Goal: Transaction & Acquisition: Purchase product/service

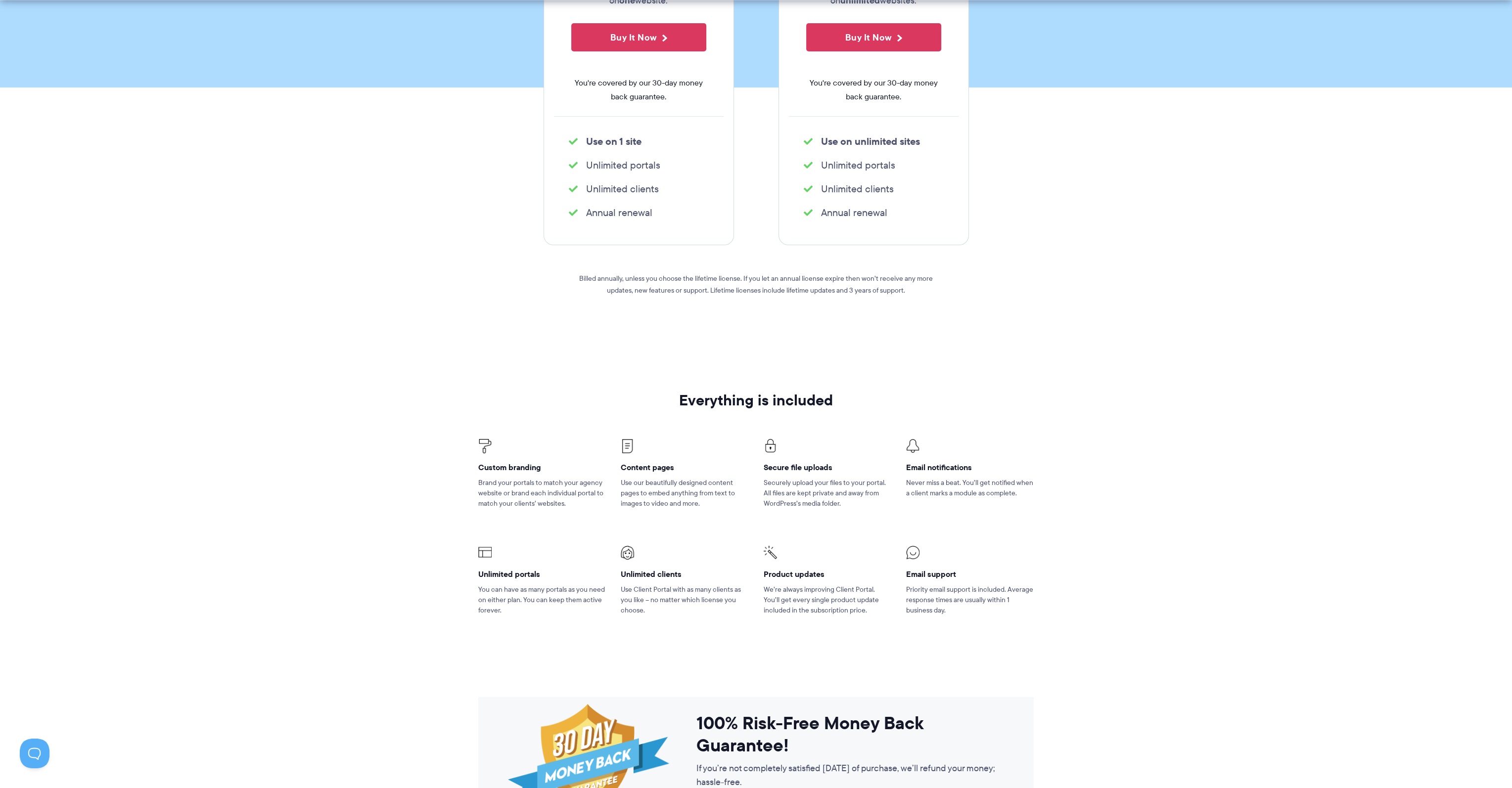
scroll to position [49, 0]
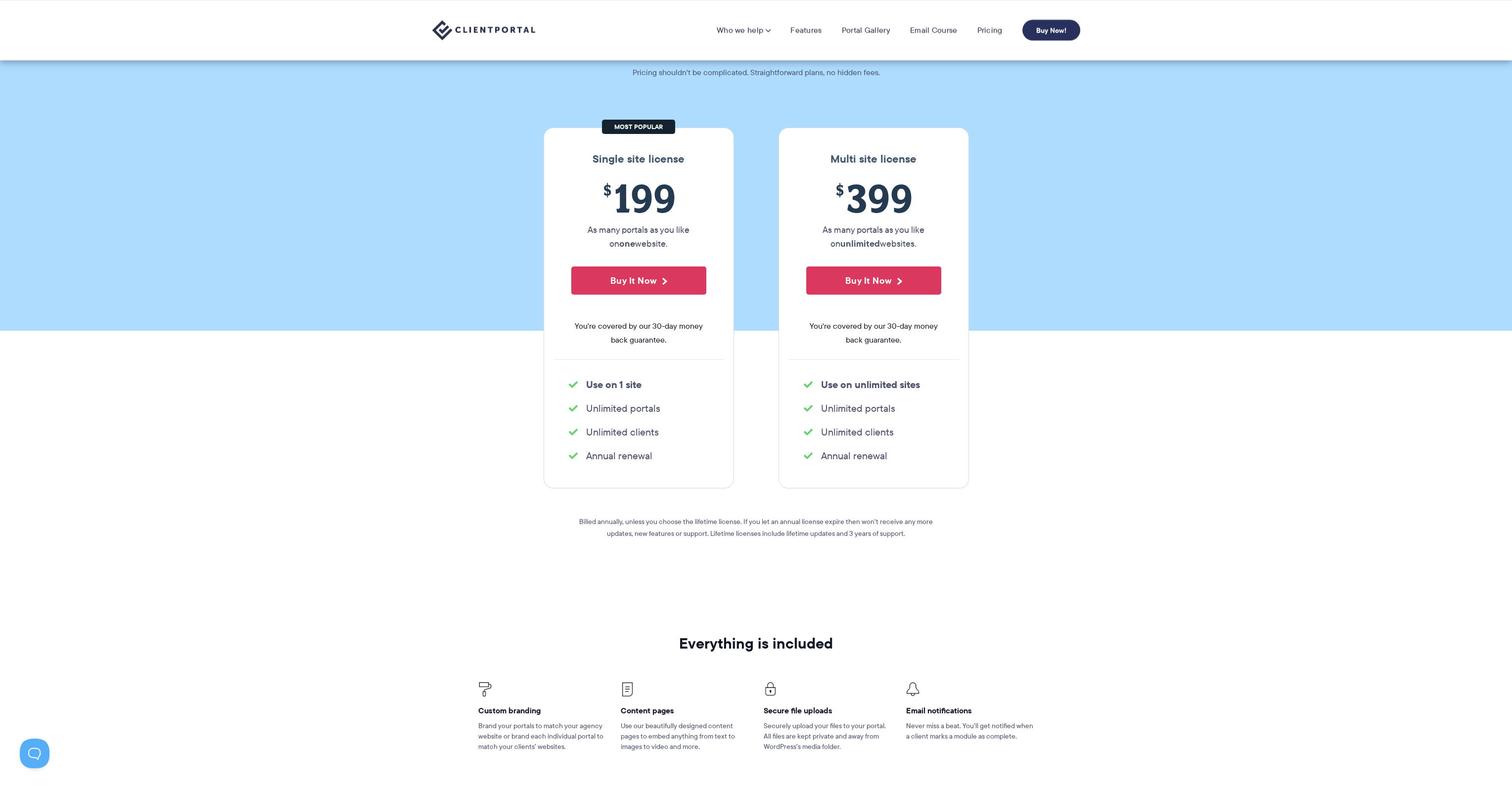
click at [1048, 31] on link "Buy Now!" at bounding box center [1051, 30] width 58 height 21
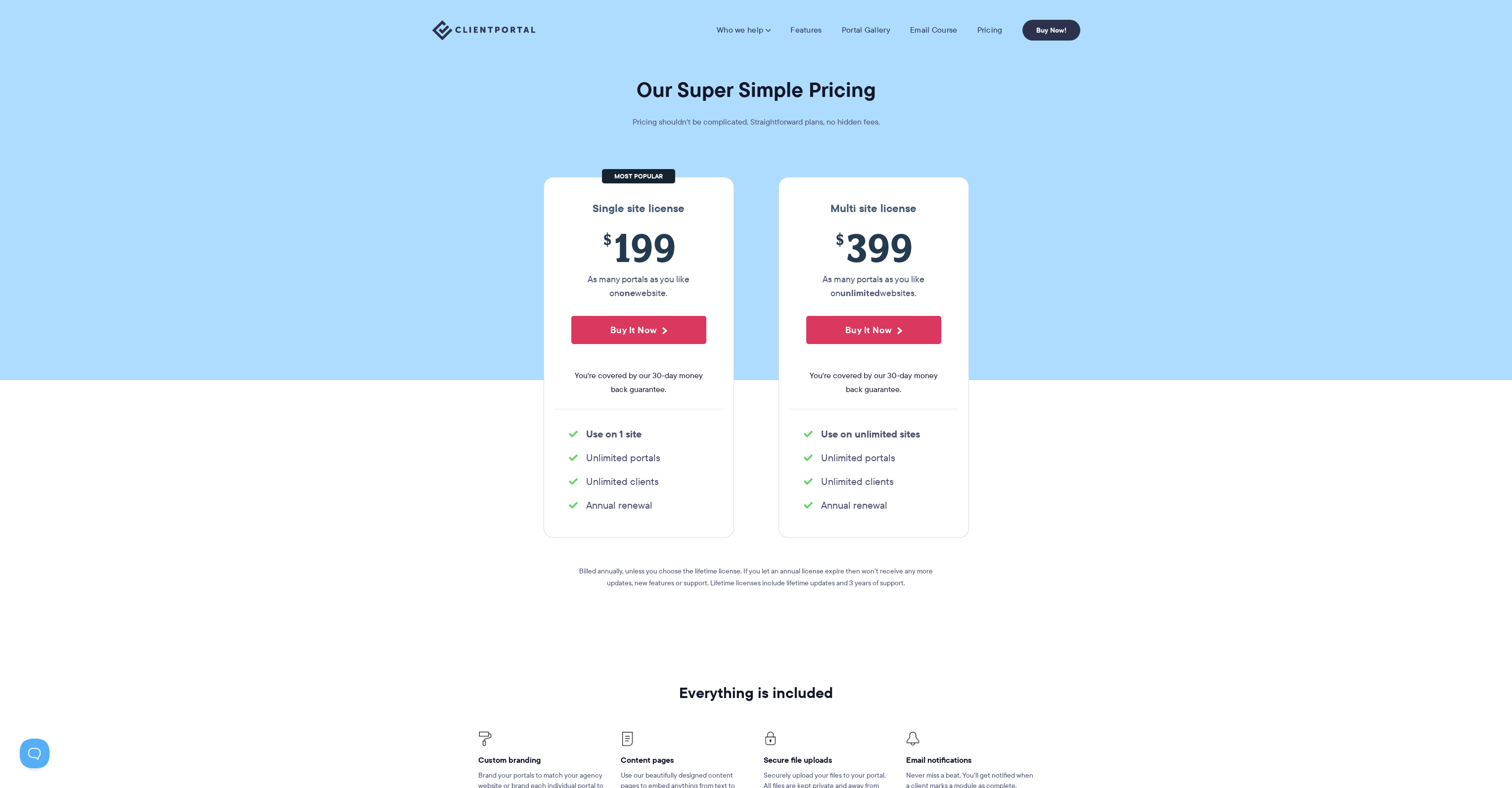
drag, startPoint x: 582, startPoint y: 610, endPoint x: 586, endPoint y: 181, distance: 429.0
click at [989, 31] on link "Pricing" at bounding box center [989, 30] width 25 height 10
click at [619, 333] on button "Buy It Now" at bounding box center [639, 330] width 135 height 28
click at [498, 29] on img at bounding box center [483, 31] width 103 height 21
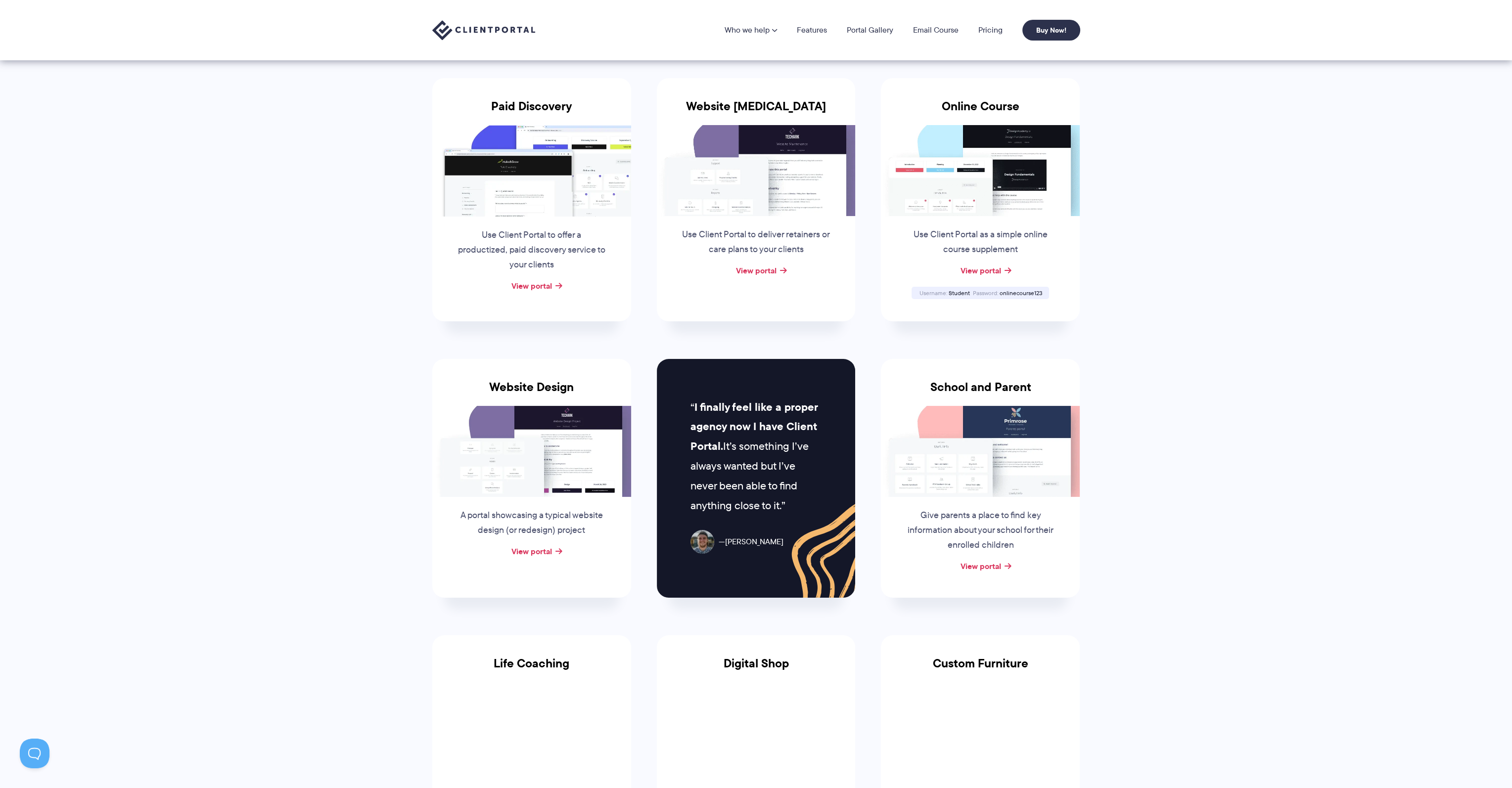
scroll to position [148, 0]
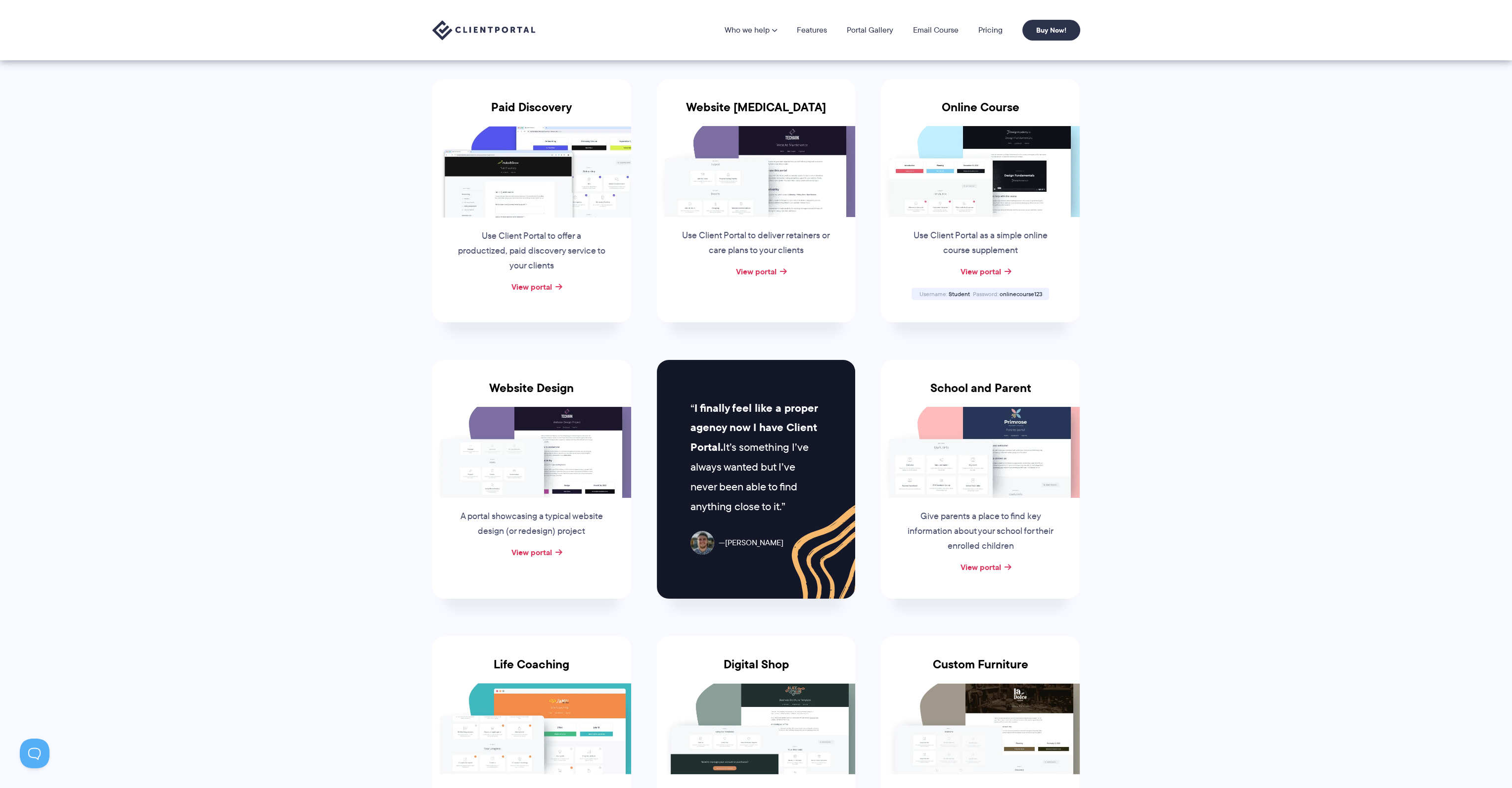
click at [529, 161] on img at bounding box center [531, 171] width 199 height 91
click at [536, 285] on link "View portal" at bounding box center [531, 287] width 41 height 12
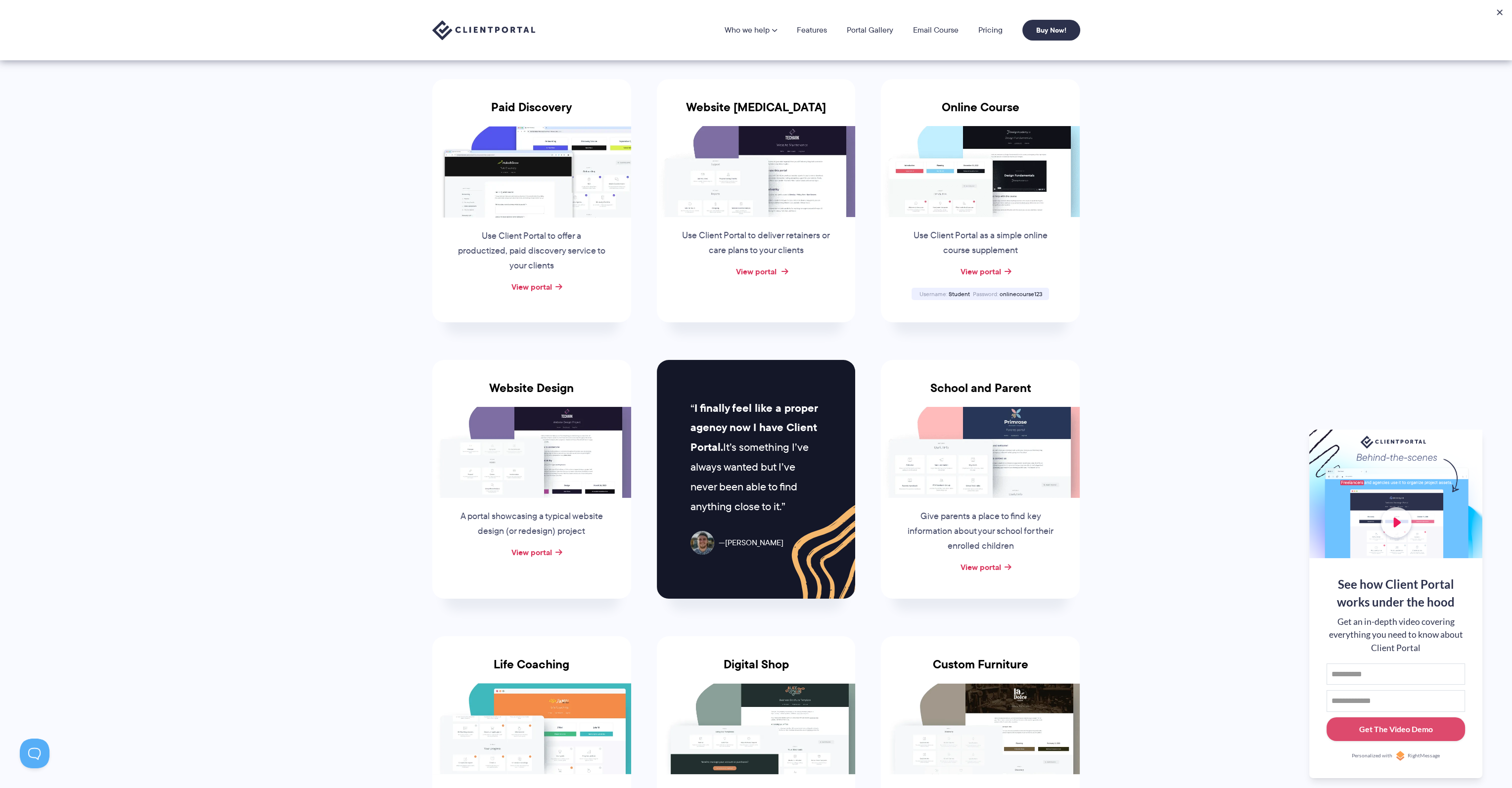
click at [750, 266] on link "View portal" at bounding box center [755, 272] width 41 height 12
drag, startPoint x: 1156, startPoint y: 332, endPoint x: 1000, endPoint y: 272, distance: 167.1
click at [1156, 329] on section "Client Portal Inspiration Check out some of our example portals and get inspire…" at bounding box center [756, 529] width 1512 height 1356
click at [978, 271] on link "View portal" at bounding box center [980, 272] width 41 height 12
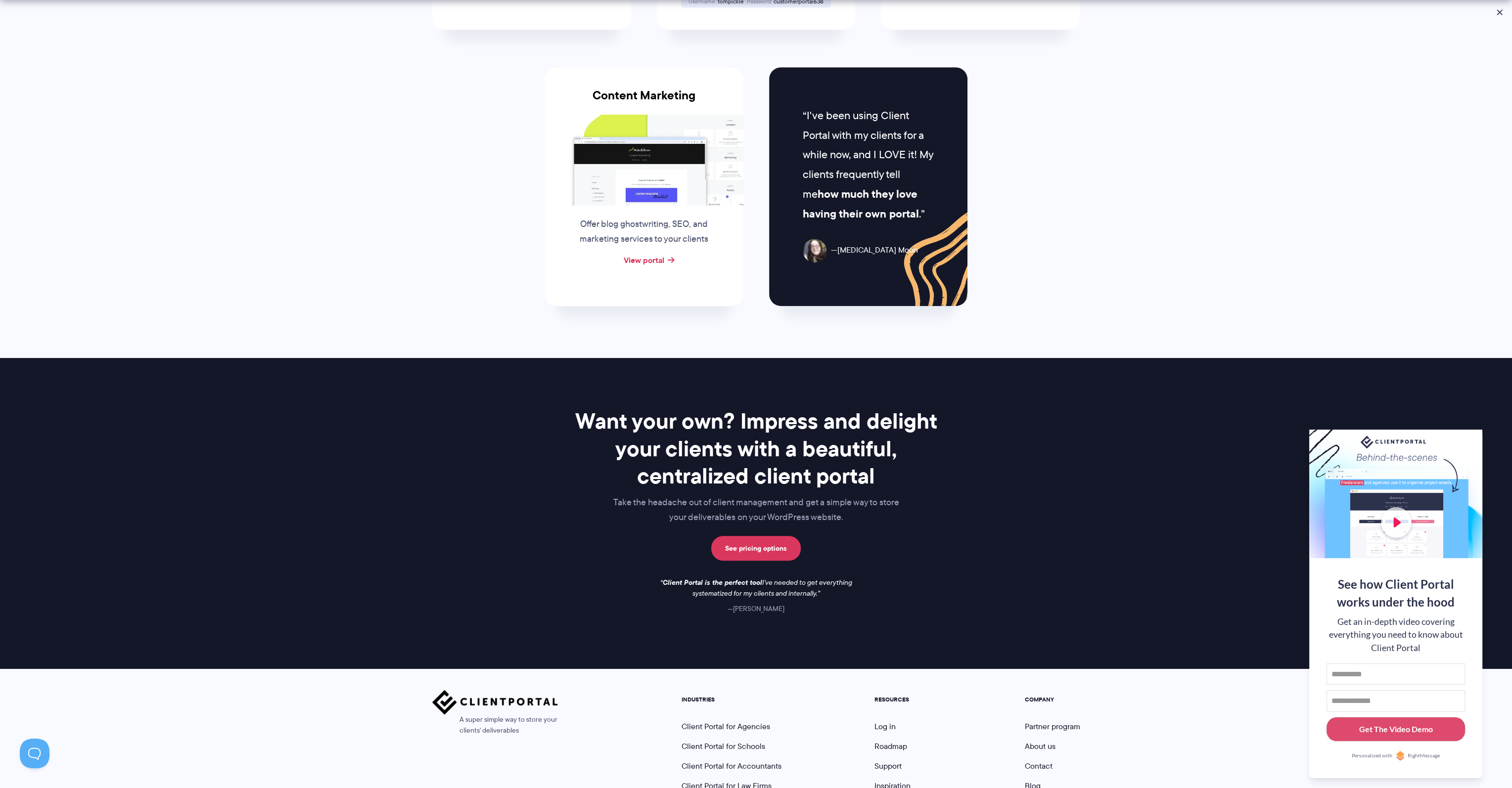
scroll to position [1100, 0]
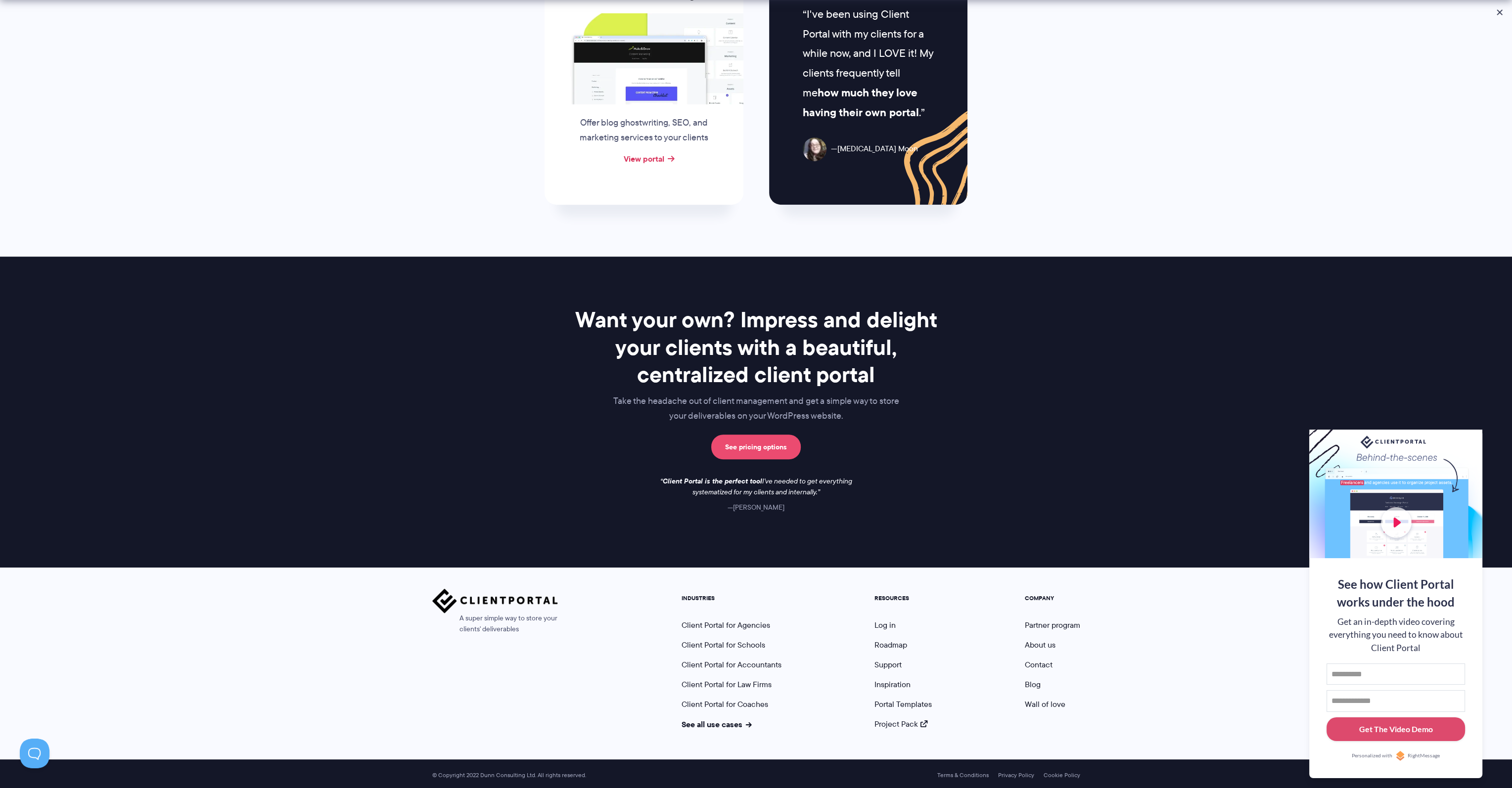
click at [755, 441] on link "See pricing options" at bounding box center [756, 447] width 90 height 25
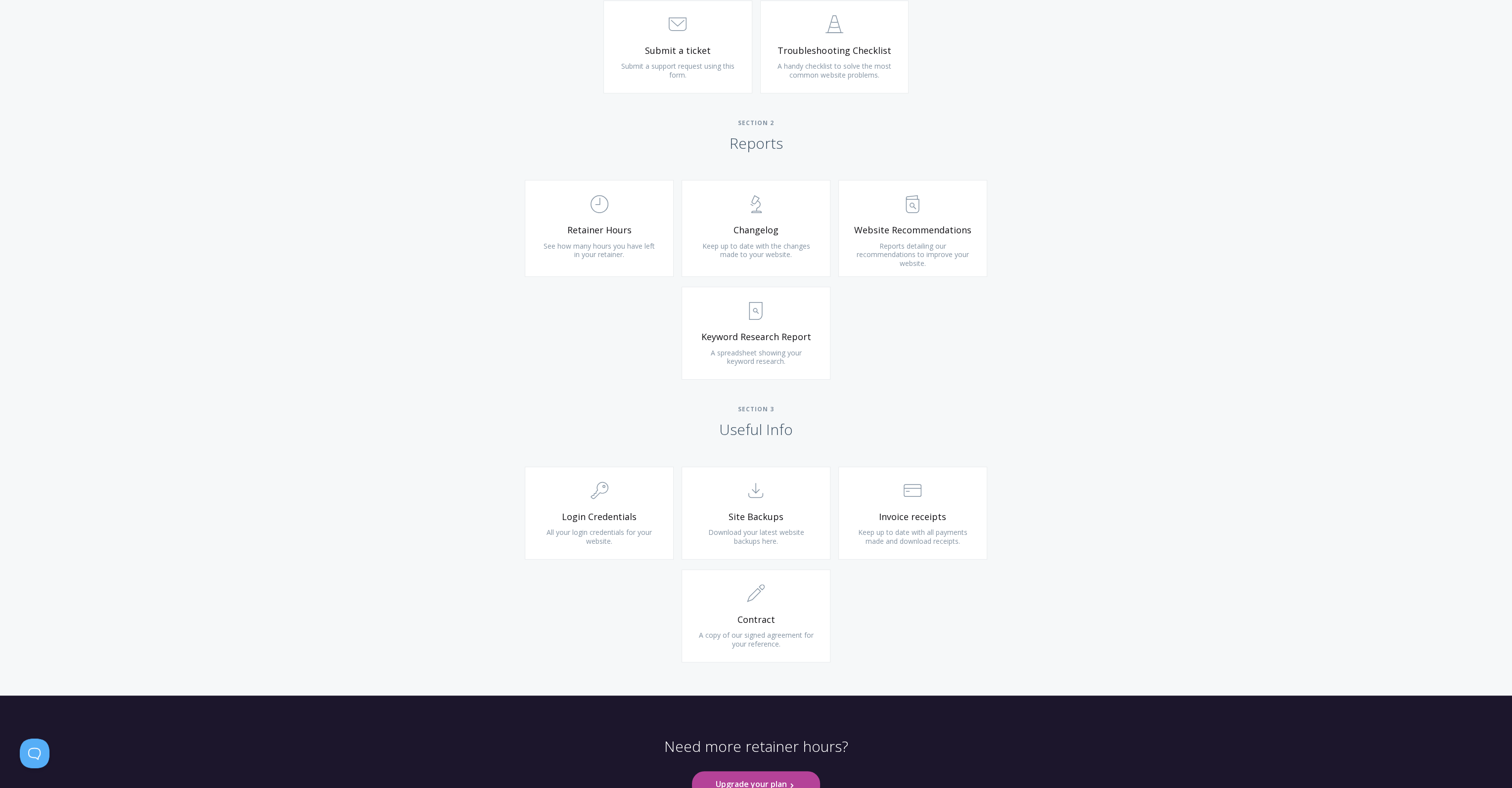
scroll to position [618, 0]
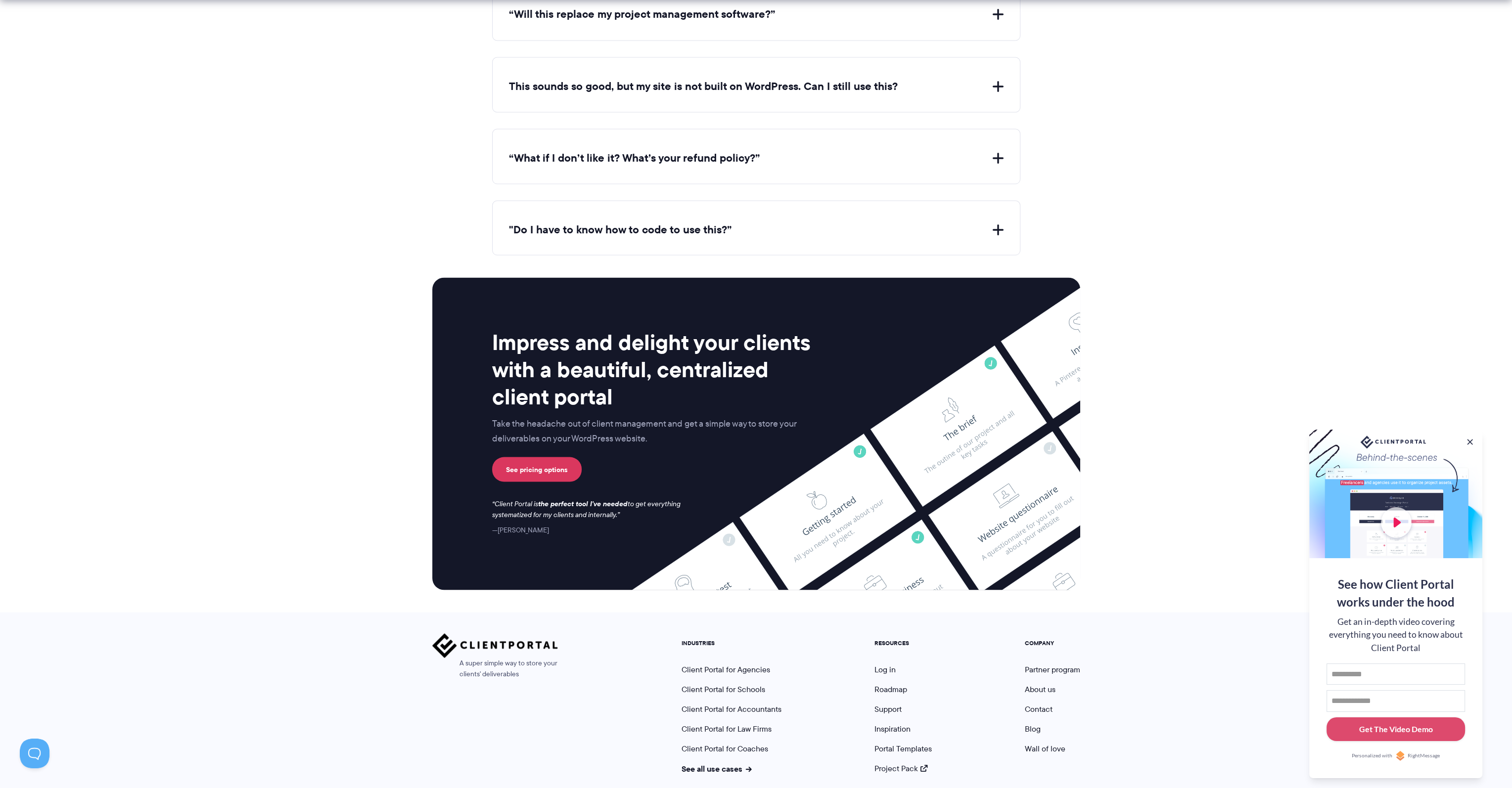
scroll to position [3749, 0]
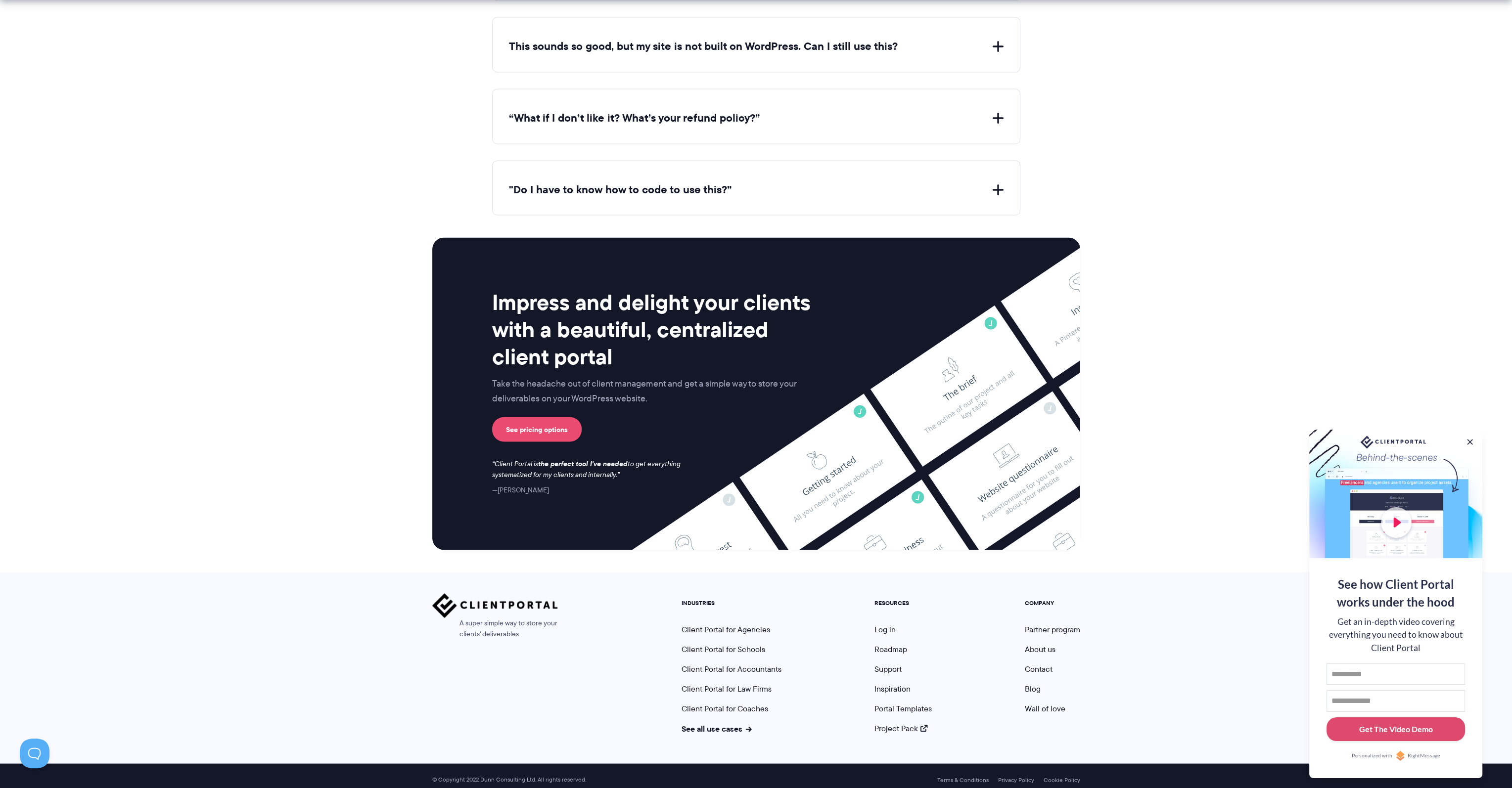
click at [532, 422] on link "See pricing options" at bounding box center [536, 429] width 90 height 25
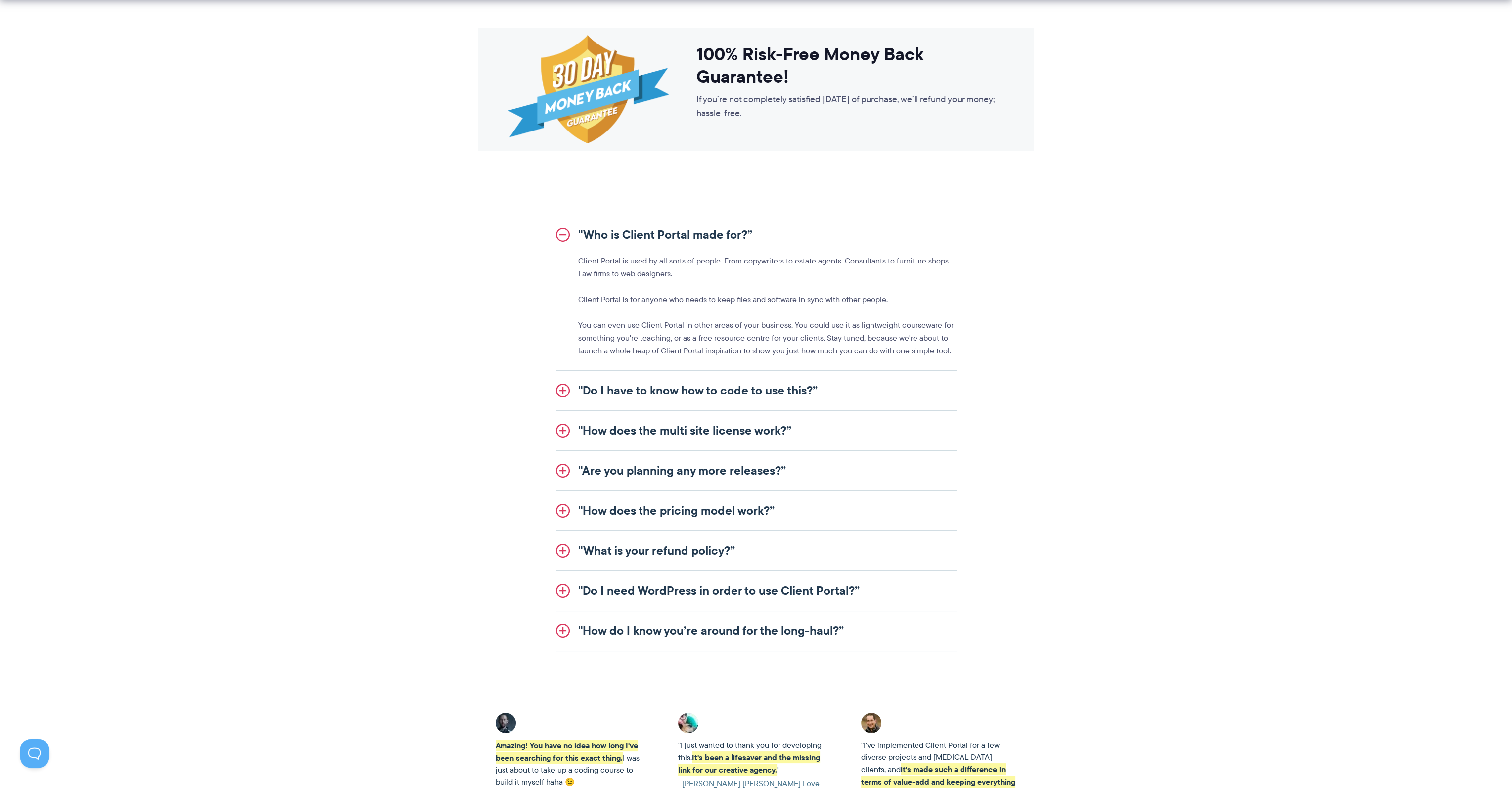
scroll to position [1137, 0]
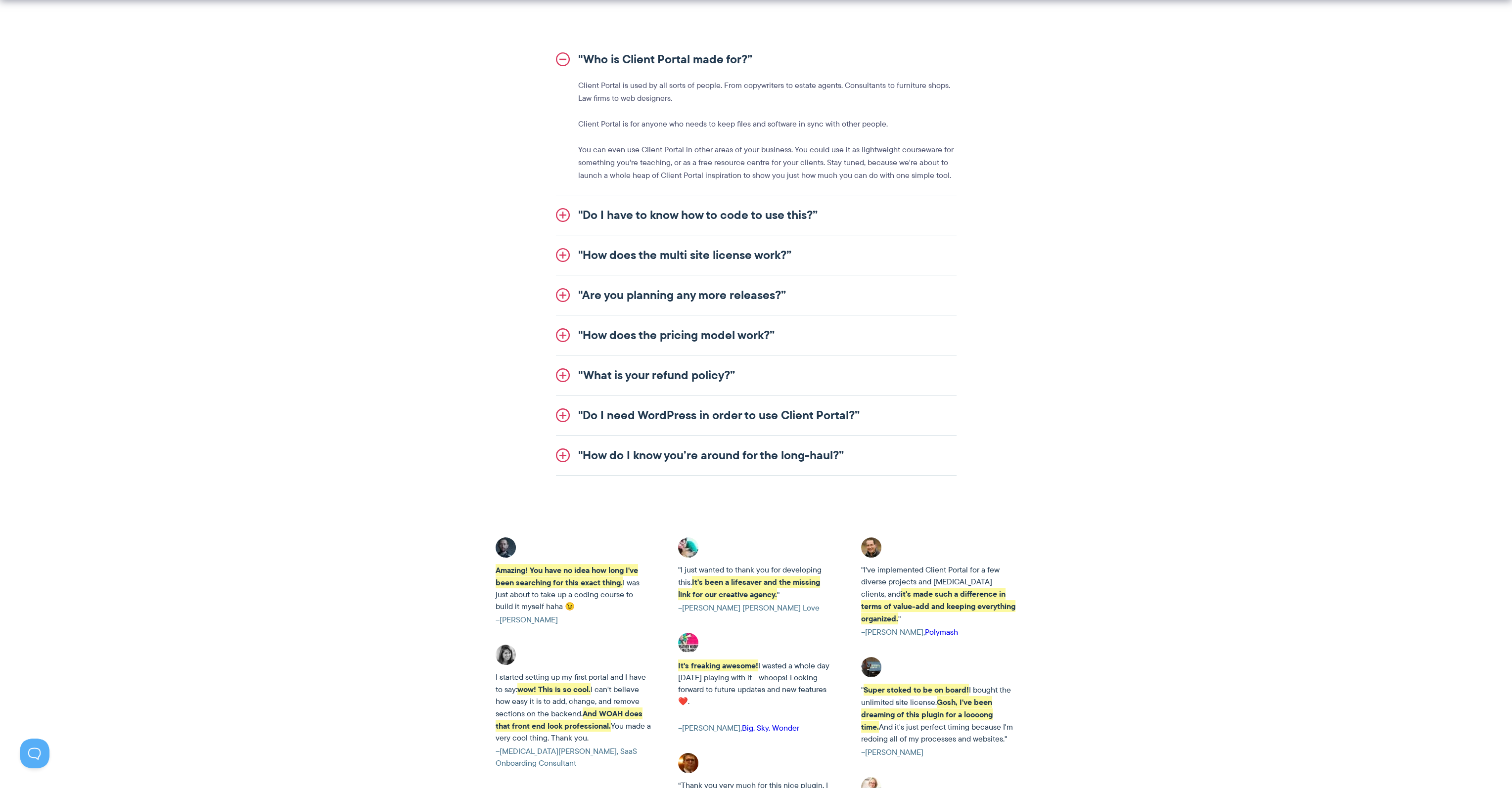
click at [559, 408] on link ""Do I need WordPress in order to use Client Portal?”" at bounding box center [756, 415] width 401 height 39
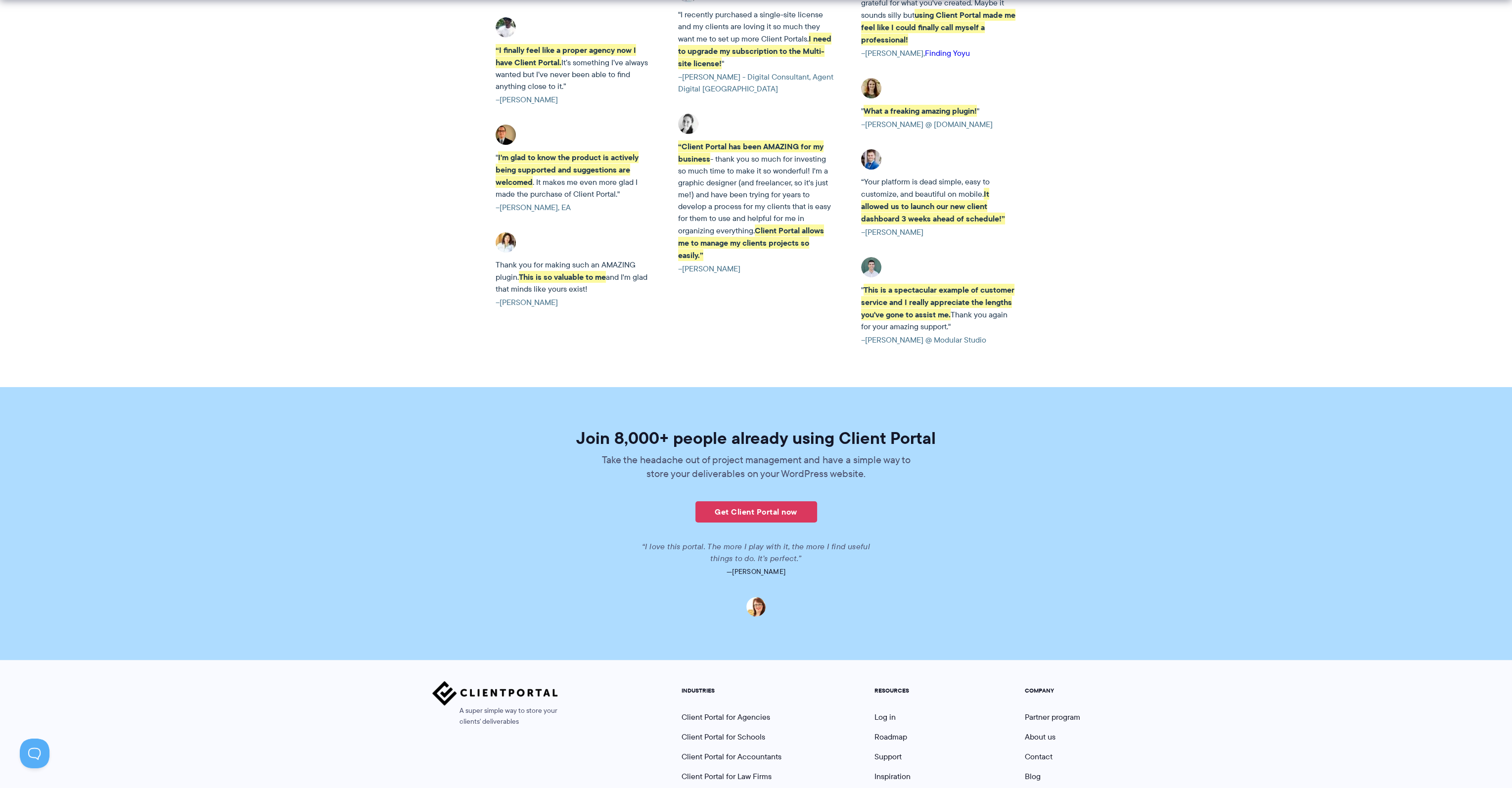
scroll to position [1928, 0]
